Goal: Find specific page/section: Find specific page/section

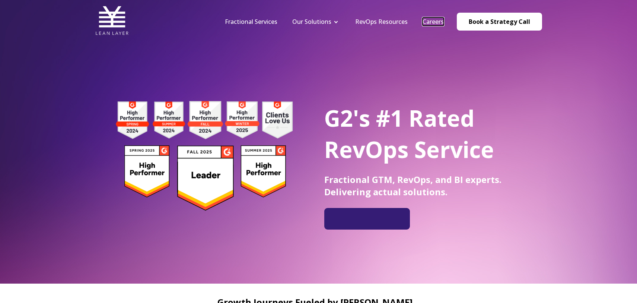
click at [436, 19] on link "Careers" at bounding box center [432, 21] width 21 height 8
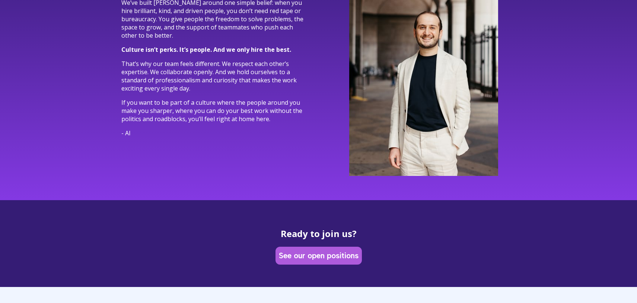
scroll to position [2134, 0]
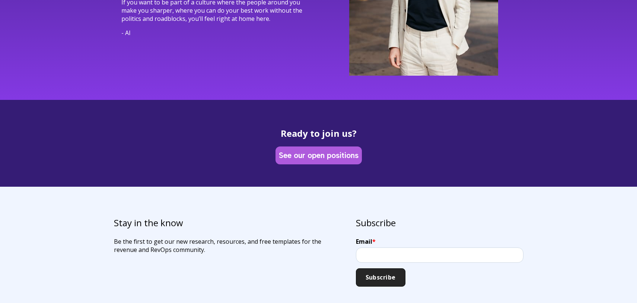
click at [315, 146] on div "See our open positions" at bounding box center [318, 154] width 86 height 17
click at [313, 148] on link "See our open positions" at bounding box center [318, 155] width 83 height 15
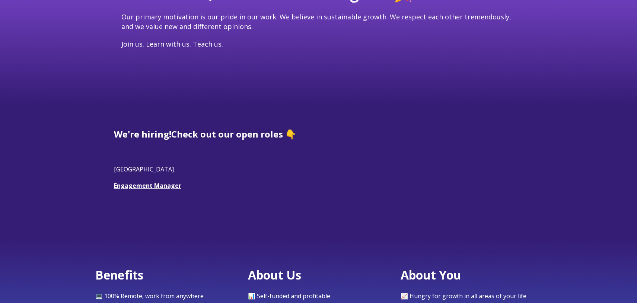
scroll to position [115, 0]
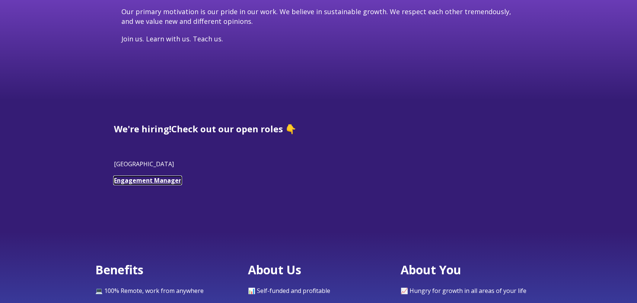
click at [158, 181] on link "Engagement Manager" at bounding box center [147, 180] width 67 height 8
